Goal: Find specific page/section: Find specific page/section

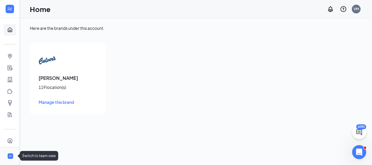
click at [7, 154] on div at bounding box center [10, 156] width 7 height 7
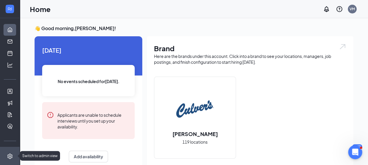
click at [7, 154] on icon "Settings" at bounding box center [9, 155] width 5 height 5
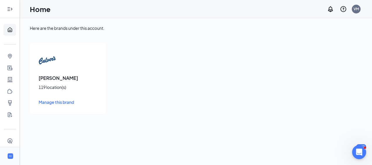
click at [8, 8] on icon "Expand" at bounding box center [10, 9] width 6 height 6
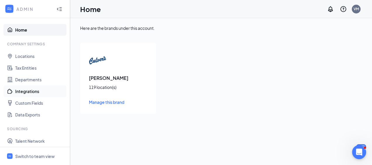
click at [30, 88] on link "Integrations" at bounding box center [40, 91] width 50 height 12
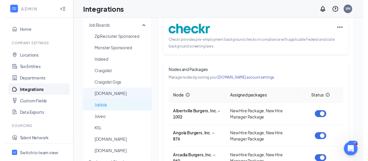
scroll to position [11, 0]
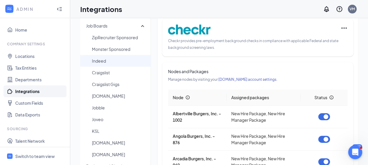
click at [117, 59] on span "Indeed" at bounding box center [119, 61] width 54 height 12
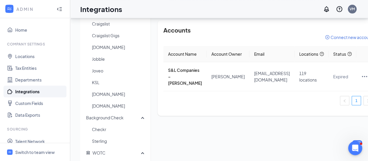
scroll to position [61, 0]
